Goal: Task Accomplishment & Management: Use online tool/utility

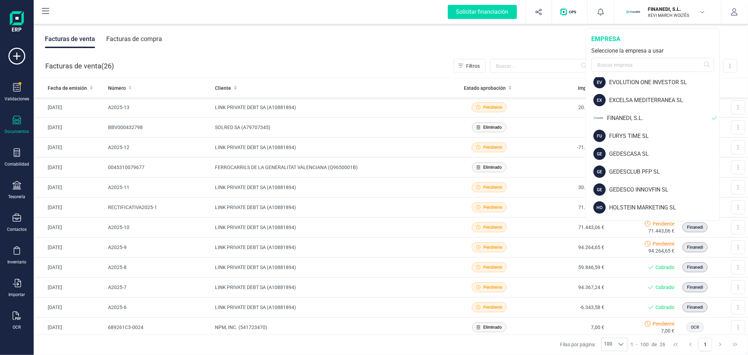
scroll to position [312, 0]
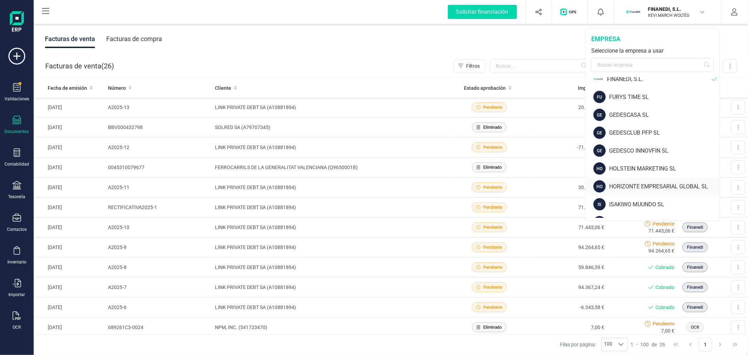
click at [646, 183] on div "HORIZONTE EMPRESARIAL GLOBAL SL" at bounding box center [664, 186] width 111 height 8
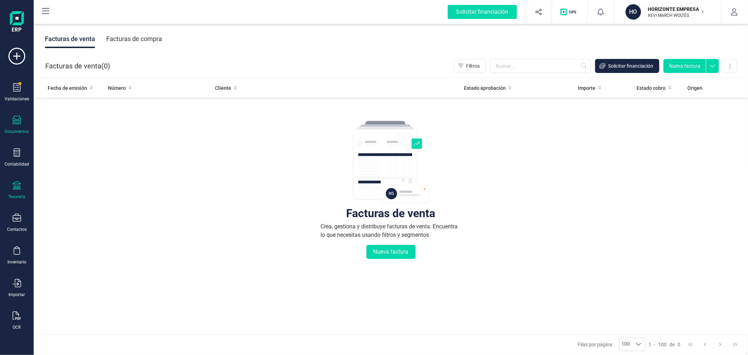
click at [15, 194] on div "Tesorería" at bounding box center [17, 190] width 28 height 19
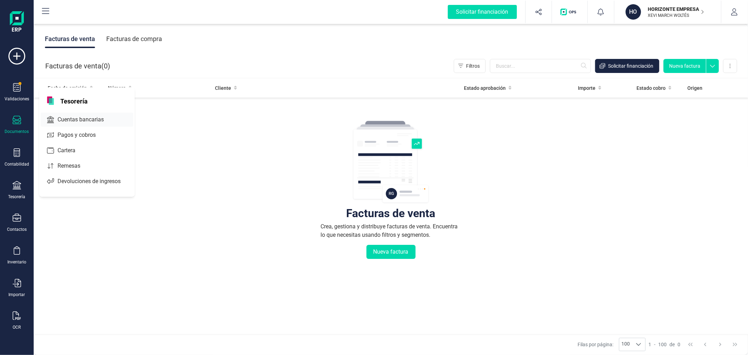
click at [78, 119] on span "Cuentas bancarias" at bounding box center [86, 119] width 62 height 8
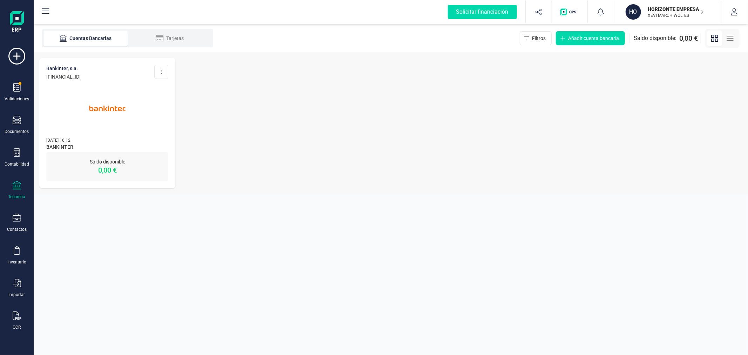
click at [108, 125] on img at bounding box center [107, 108] width 59 height 59
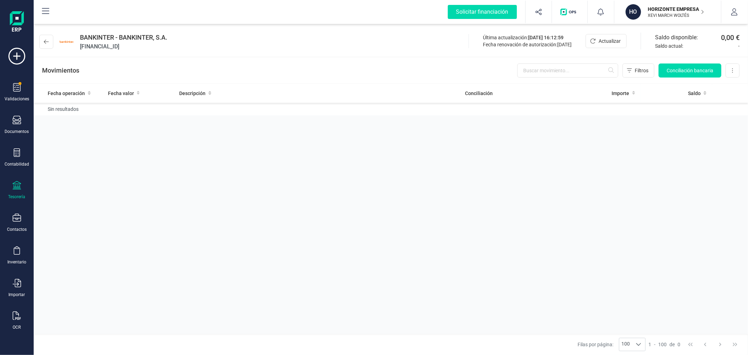
drag, startPoint x: 154, startPoint y: 45, endPoint x: 78, endPoint y: 49, distance: 76.9
click at [78, 49] on div "BANKINTER - BANKINTER, S.A. [FINANCIAL_ID]" at bounding box center [104, 42] width 131 height 18
copy span "[FINANCIAL_ID]"
click at [170, 173] on div "Fecha operación Fecha valor Descripción Conciliación Importe Saldo Sin resultad…" at bounding box center [391, 208] width 715 height 250
drag, startPoint x: 159, startPoint y: 46, endPoint x: 78, endPoint y: 49, distance: 81.5
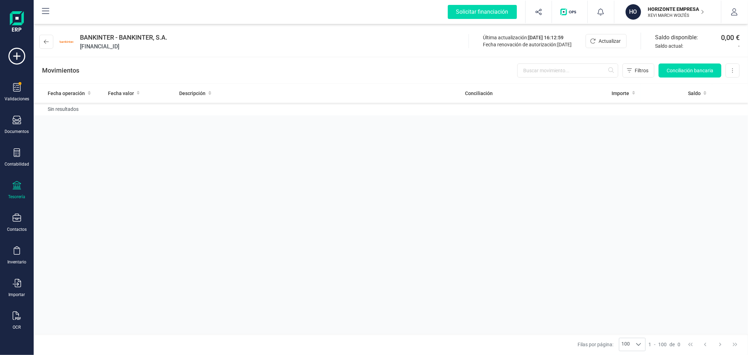
click at [78, 49] on div "BANKINTER - BANKINTER, S.A. [FINANCIAL_ID]" at bounding box center [104, 42] width 131 height 18
copy span "[FINANCIAL_ID]"
click at [577, 201] on div "Fecha operación Fecha valor Descripción Conciliación Importe Saldo Sin resultad…" at bounding box center [391, 208] width 715 height 250
click at [663, 11] on p "HORIZONTE EMPRESARIAL GLOBAL SL" at bounding box center [676, 9] width 56 height 7
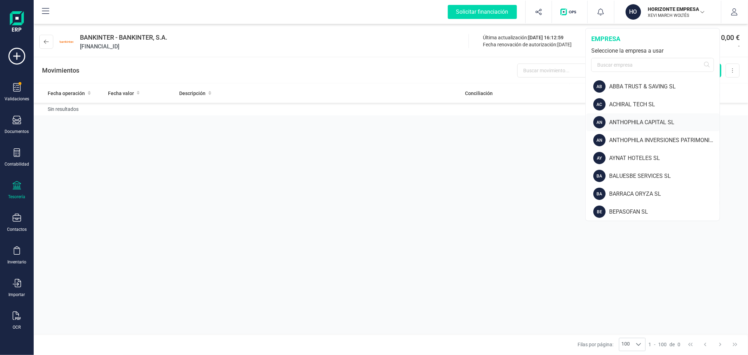
click at [640, 119] on div "ANTHOPHILA CAPITAL SL" at bounding box center [664, 122] width 111 height 8
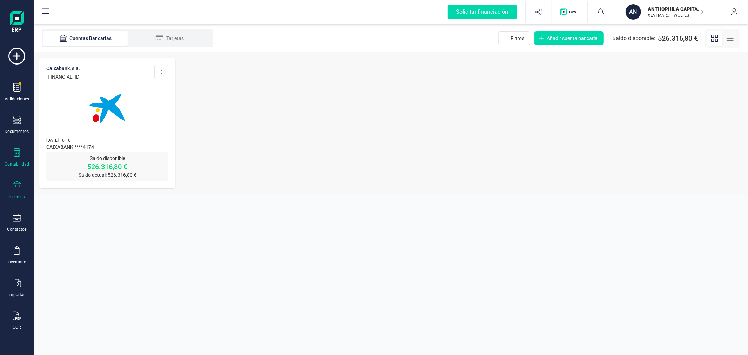
click at [18, 155] on icon at bounding box center [17, 152] width 8 height 8
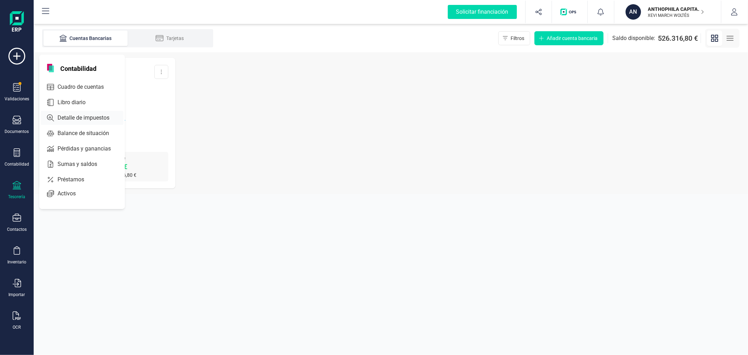
click at [105, 115] on span "Detalle de impuestos" at bounding box center [88, 118] width 67 height 8
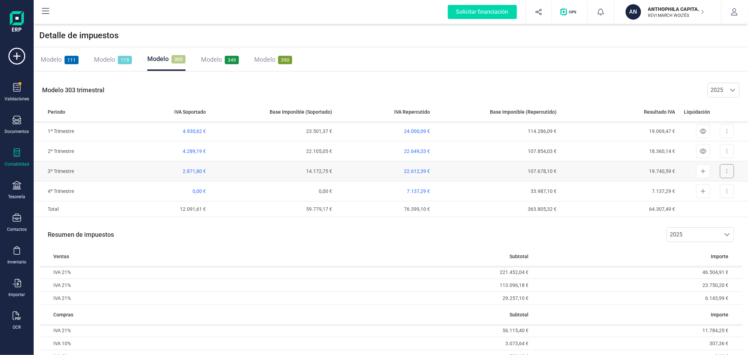
click at [725, 168] on button at bounding box center [727, 171] width 14 height 14
click at [549, 170] on td "107.678,10 €" at bounding box center [496, 171] width 127 height 20
click at [661, 174] on td "19.740,59 €" at bounding box center [619, 171] width 119 height 20
click at [420, 168] on span "22.612,39 €" at bounding box center [417, 171] width 26 height 6
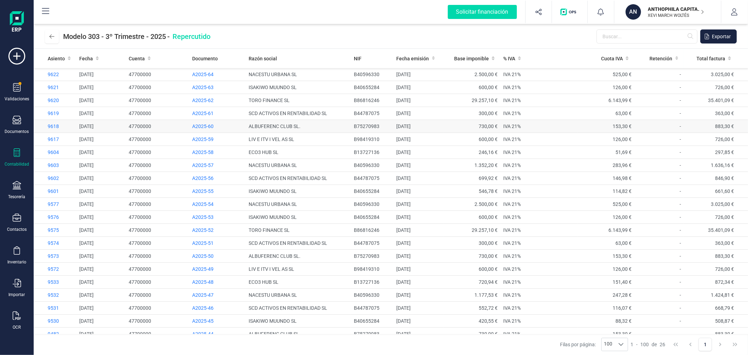
drag, startPoint x: 540, startPoint y: 134, endPoint x: 540, endPoint y: 125, distance: 8.4
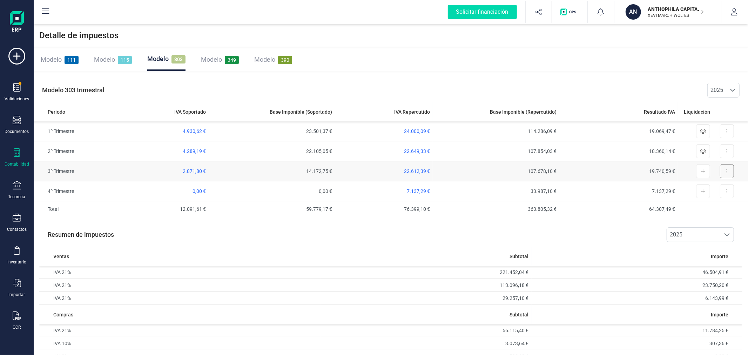
click at [726, 169] on button at bounding box center [727, 171] width 14 height 14
click at [714, 188] on span "Exportar detalle" at bounding box center [711, 188] width 34 height 7
click at [421, 166] on td "22.612,39 €" at bounding box center [384, 171] width 98 height 20
click at [425, 171] on span "22.612,39 €" at bounding box center [417, 171] width 26 height 6
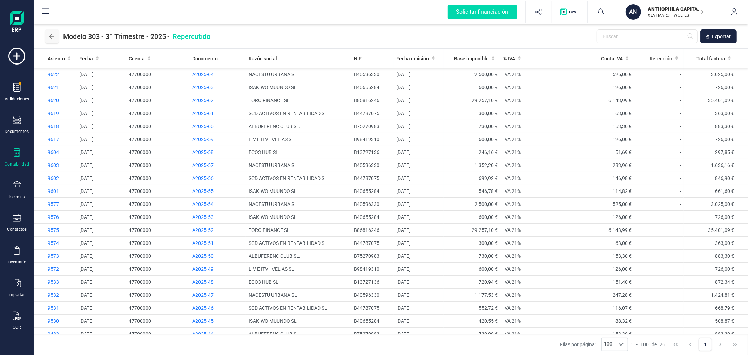
click at [53, 36] on icon at bounding box center [51, 37] width 5 height 6
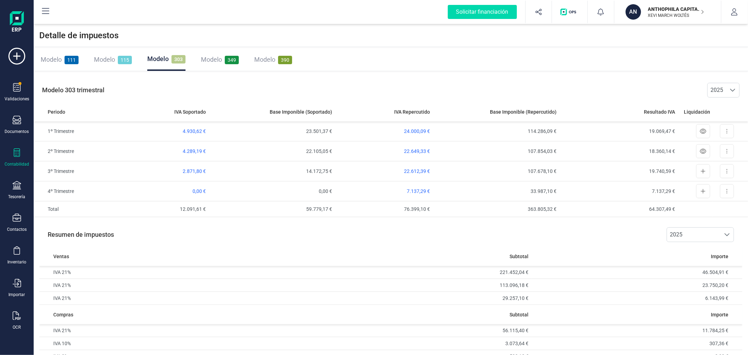
click at [114, 55] on div "Modelo 115" at bounding box center [113, 60] width 38 height 10
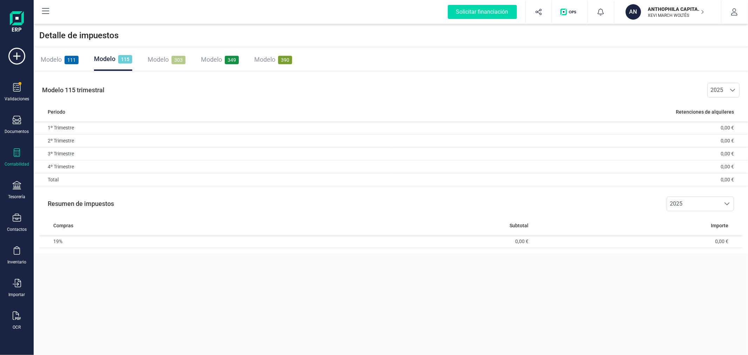
click at [155, 64] on div "Modelo 303" at bounding box center [167, 60] width 38 height 10
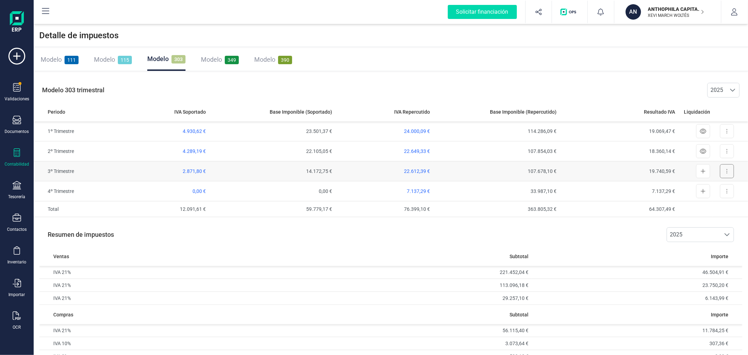
click at [728, 169] on icon at bounding box center [727, 171] width 1 height 6
click at [462, 69] on div "Modelo 111 Modelo 115 Modelo 303 Modelo 349 Modelo 390" at bounding box center [391, 59] width 715 height 23
click at [723, 188] on span "Ver declaración" at bounding box center [722, 188] width 34 height 7
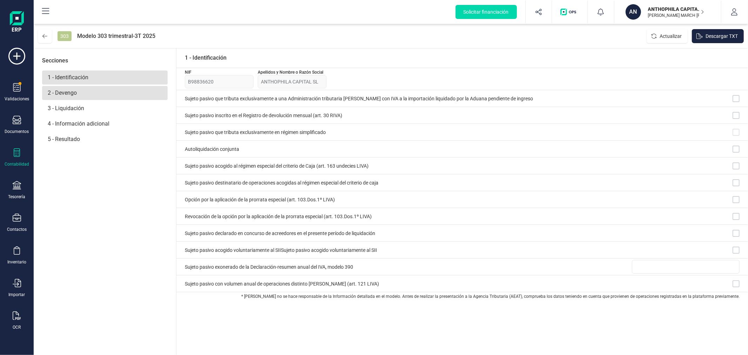
click at [96, 96] on p "2 - Devengo" at bounding box center [105, 93] width 126 height 14
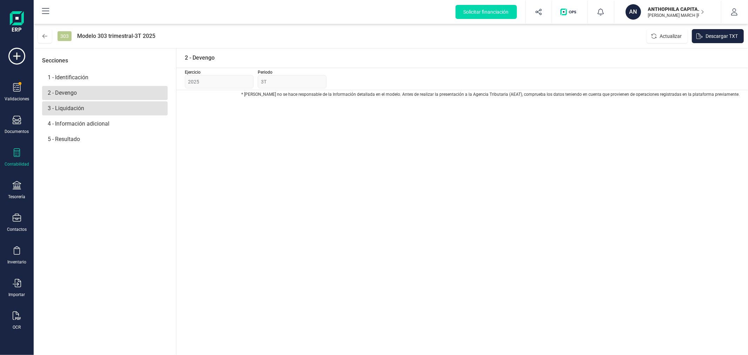
click at [86, 113] on p "3 - Liquidación" at bounding box center [105, 108] width 126 height 14
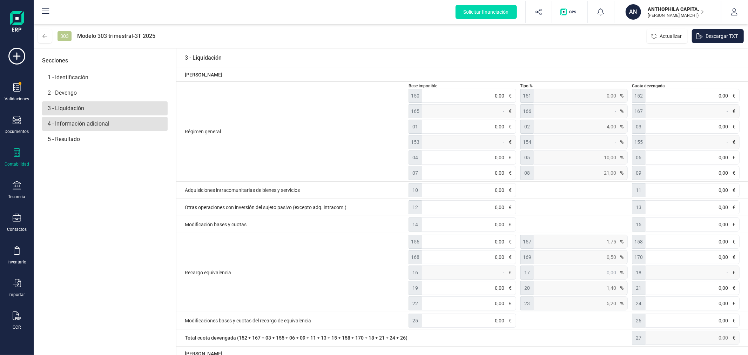
click at [65, 124] on p "4 - Información adicional" at bounding box center [105, 124] width 126 height 14
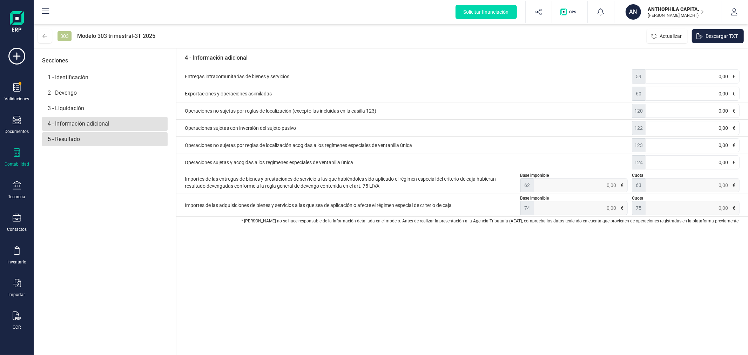
click at [68, 146] on p "5 - Resultado" at bounding box center [105, 139] width 126 height 14
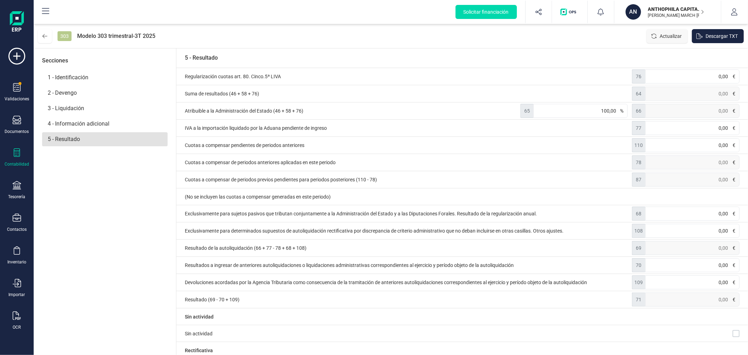
click at [670, 35] on span "Actualizar" at bounding box center [671, 36] width 22 height 7
click at [662, 37] on span "Actualizar" at bounding box center [671, 36] width 22 height 7
click at [87, 75] on p "1 - Identificación" at bounding box center [105, 78] width 126 height 14
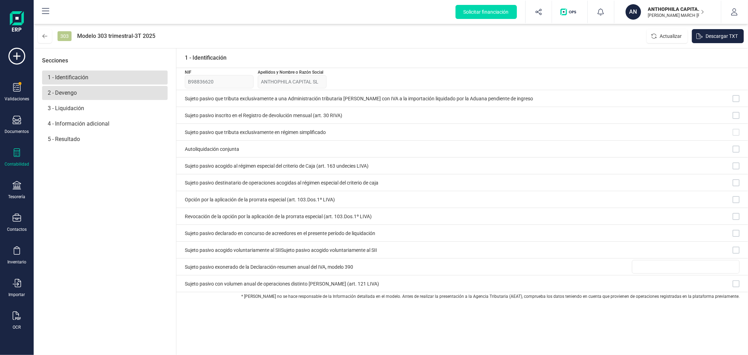
click at [82, 92] on p "2 - Devengo" at bounding box center [105, 93] width 126 height 14
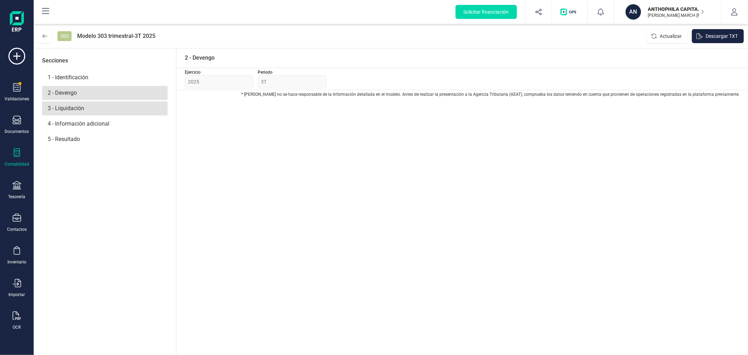
click at [83, 113] on p "3 - Liquidación" at bounding box center [105, 108] width 126 height 14
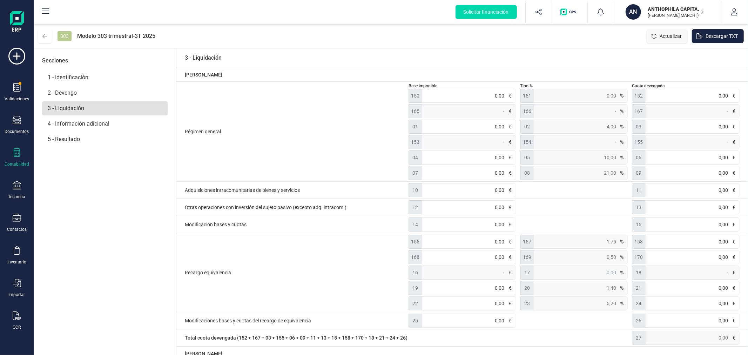
click at [667, 35] on span "Actualizar" at bounding box center [671, 36] width 22 height 7
click at [45, 34] on icon at bounding box center [44, 36] width 5 height 6
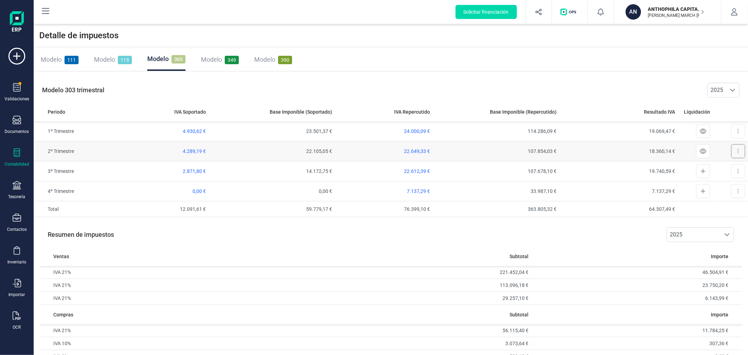
click at [734, 149] on button at bounding box center [738, 151] width 14 height 14
click at [725, 168] on span "Ver declaración" at bounding box center [722, 168] width 34 height 7
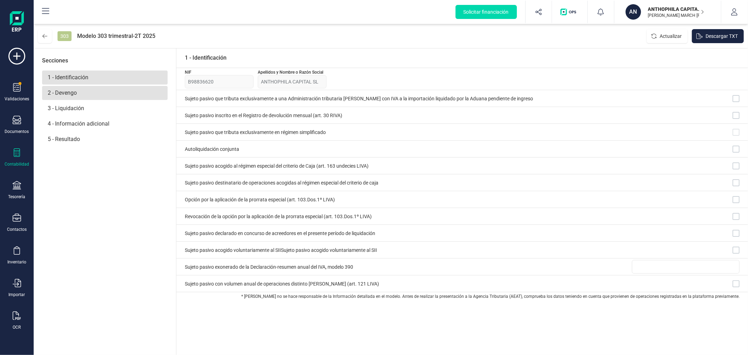
click at [69, 93] on p "2 - Devengo" at bounding box center [105, 93] width 126 height 14
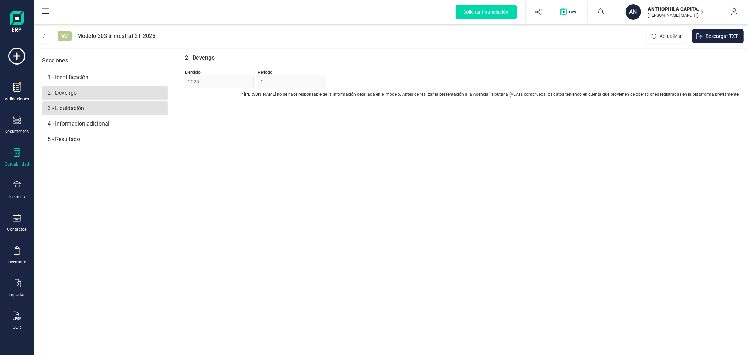
click at [77, 109] on p "3 - Liquidación" at bounding box center [105, 108] width 126 height 14
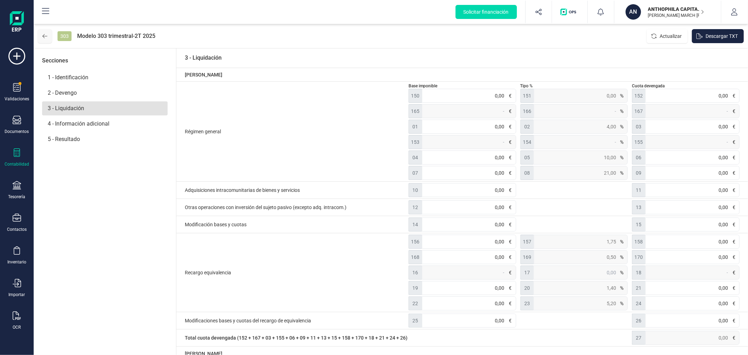
click at [41, 33] on button at bounding box center [45, 36] width 14 height 14
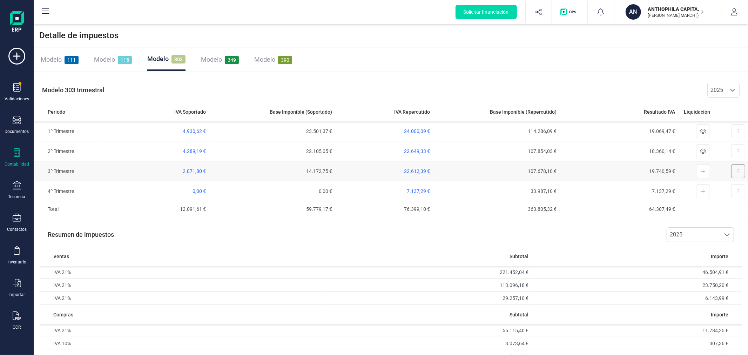
click at [734, 168] on button at bounding box center [738, 171] width 14 height 14
click at [705, 188] on span "Ver declaración" at bounding box center [722, 188] width 34 height 7
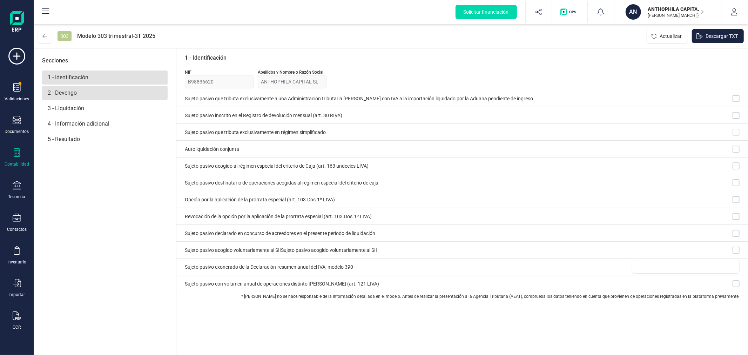
click at [95, 92] on p "2 - Devengo" at bounding box center [105, 93] width 126 height 14
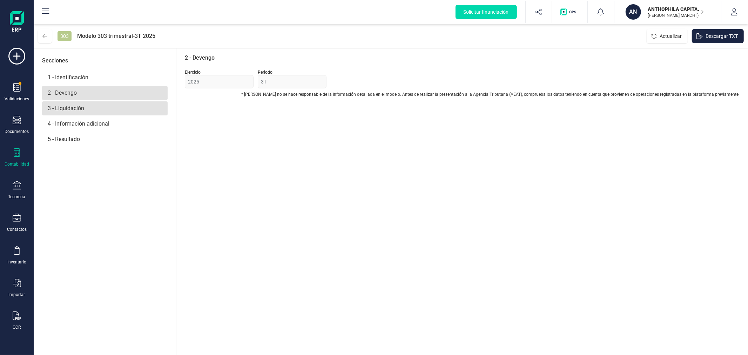
click at [99, 111] on p "3 - Liquidación" at bounding box center [105, 108] width 126 height 14
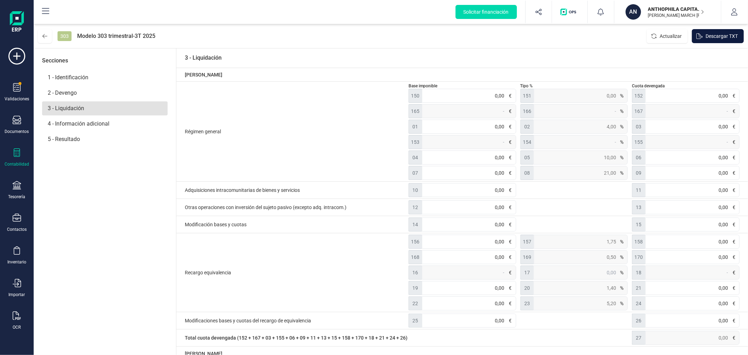
click at [720, 36] on span "Descargar TXT" at bounding box center [722, 36] width 32 height 7
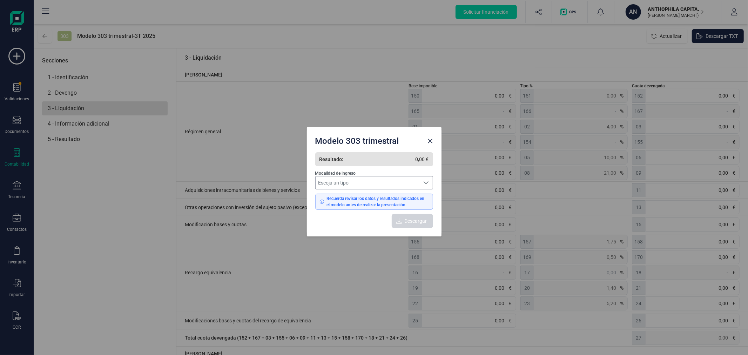
click at [383, 181] on span "Escoja un tipo" at bounding box center [368, 182] width 104 height 13
click at [380, 197] on span "Sin actividad / resultado cero" at bounding box center [352, 198] width 63 height 7
click at [432, 142] on icon "Close" at bounding box center [430, 141] width 5 height 5
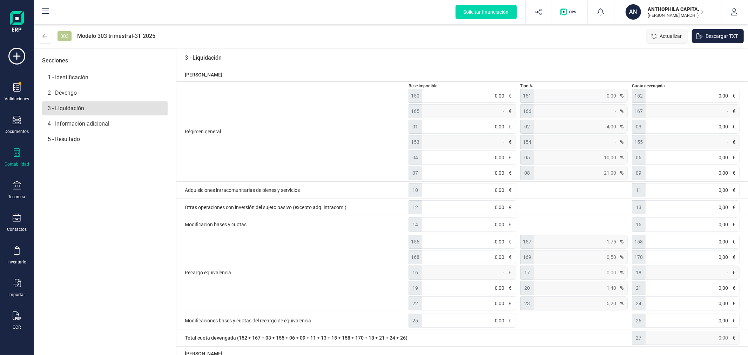
click at [663, 36] on span "Actualizar" at bounding box center [671, 36] width 22 height 7
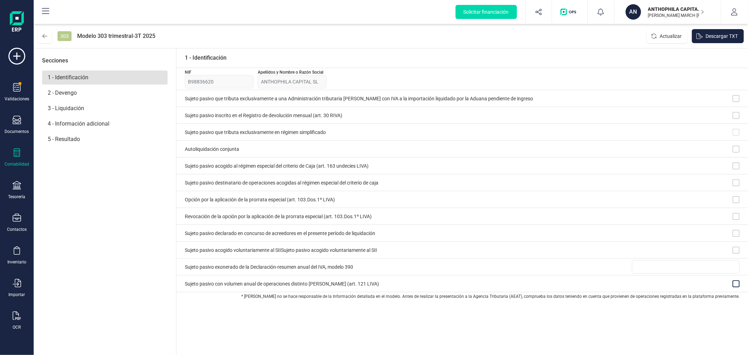
click at [736, 284] on div at bounding box center [736, 283] width 7 height 7
click at [87, 94] on p "2 - Devengo" at bounding box center [105, 93] width 126 height 14
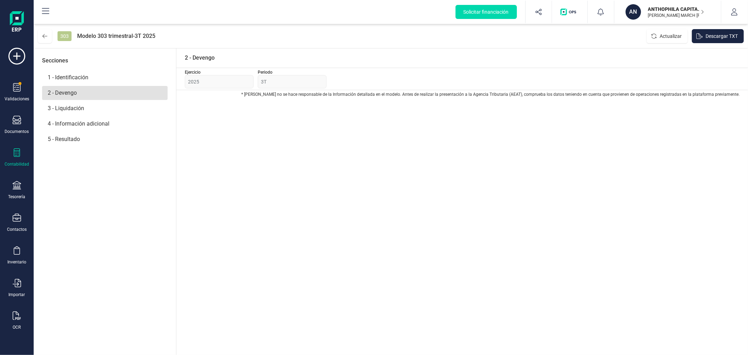
click at [273, 76] on div "Periodo 3T" at bounding box center [292, 78] width 69 height 19
click at [219, 85] on div "Ejercicio 2025" at bounding box center [219, 78] width 69 height 19
click at [74, 109] on p "3 - Liquidación" at bounding box center [105, 108] width 126 height 14
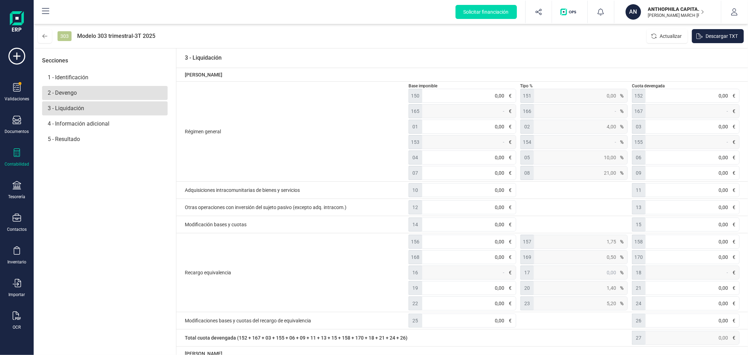
click at [92, 94] on p "2 - Devengo" at bounding box center [105, 93] width 126 height 14
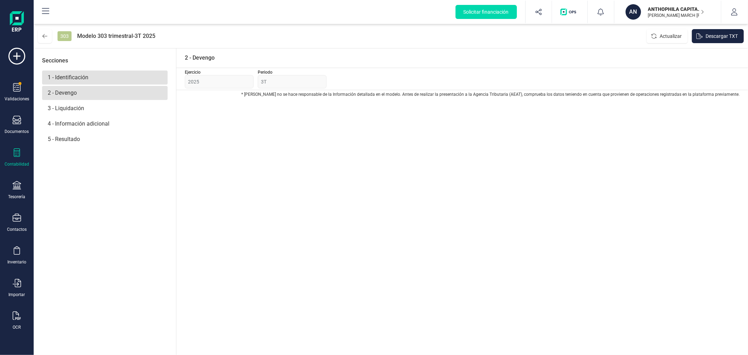
click at [114, 71] on p "1 - Identificación" at bounding box center [105, 78] width 126 height 14
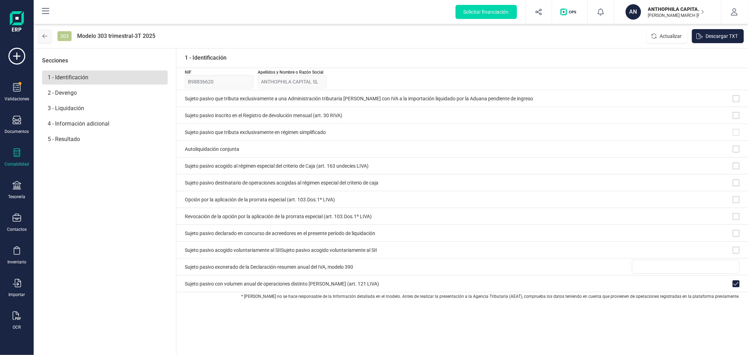
click at [46, 33] on icon at bounding box center [44, 36] width 5 height 6
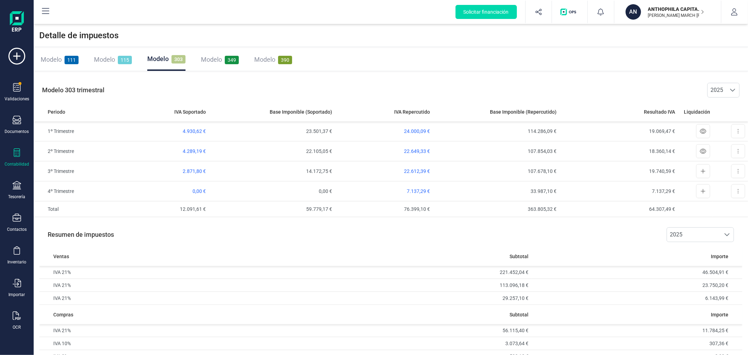
click at [665, 14] on p "XEVI MARCH WOLTÉS" at bounding box center [676, 16] width 56 height 6
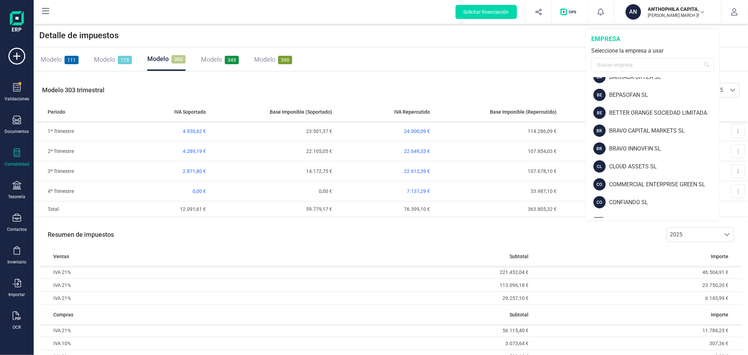
scroll to position [156, 0]
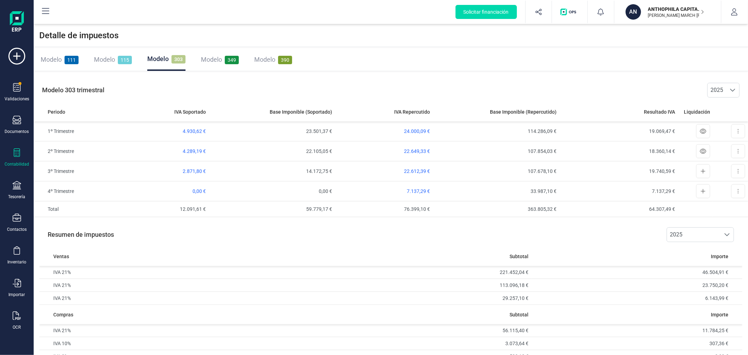
click at [395, 67] on div "Modelo 111 Modelo 115 Modelo 303 Modelo 349 Modelo 390" at bounding box center [391, 59] width 715 height 23
